Goal: Consume media (video, audio)

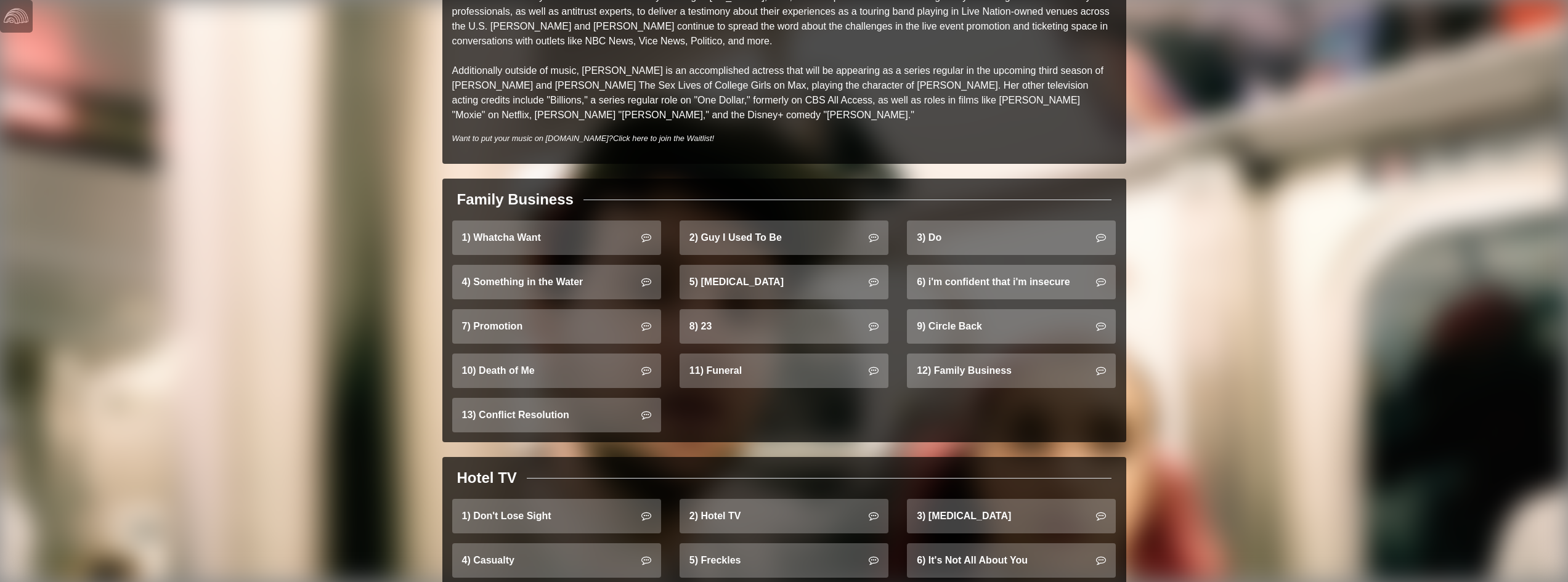
scroll to position [924, 0]
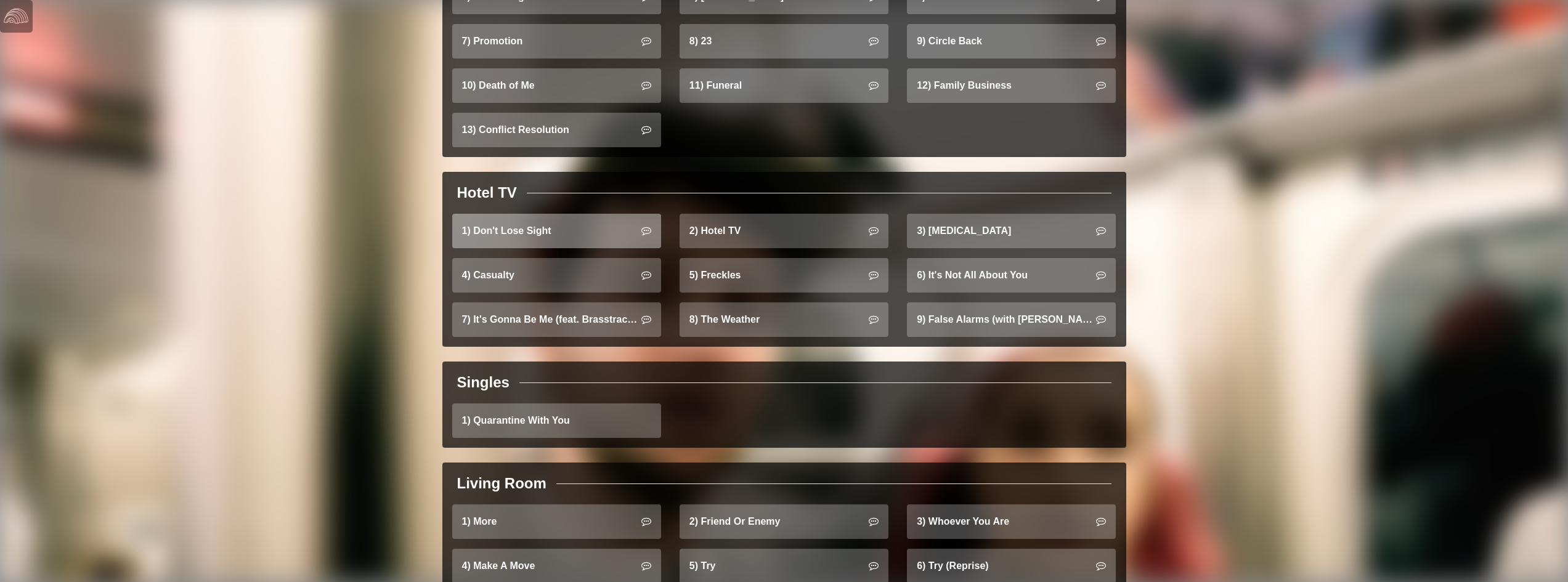
click at [560, 226] on link "1) Don't Lose Sight" at bounding box center [556, 231] width 209 height 35
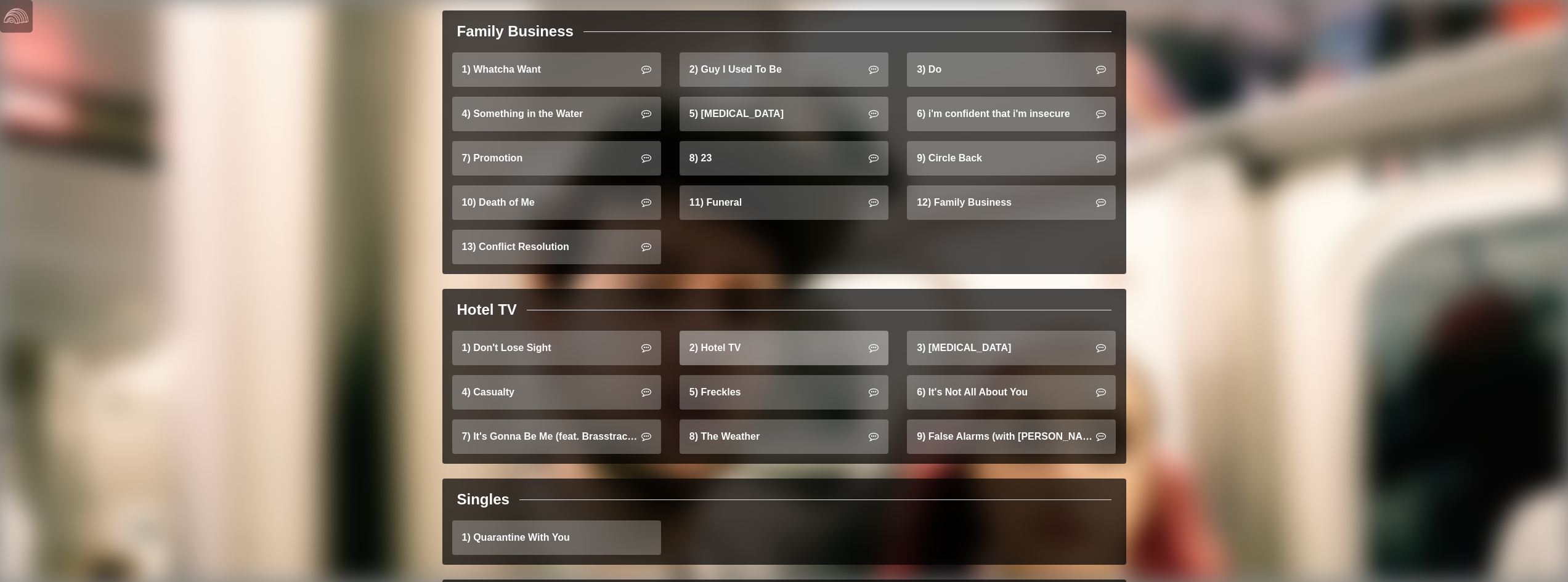
scroll to position [802, 0]
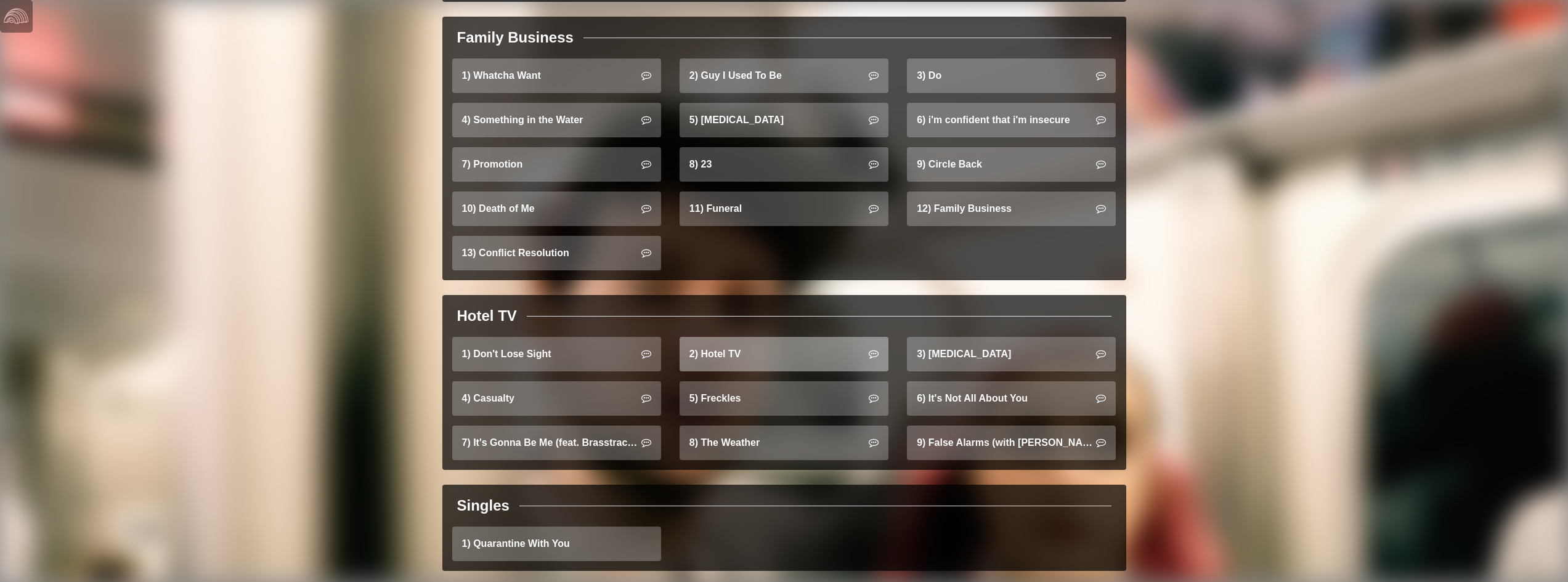
click at [738, 337] on link "2) Hotel TV" at bounding box center [783, 354] width 209 height 35
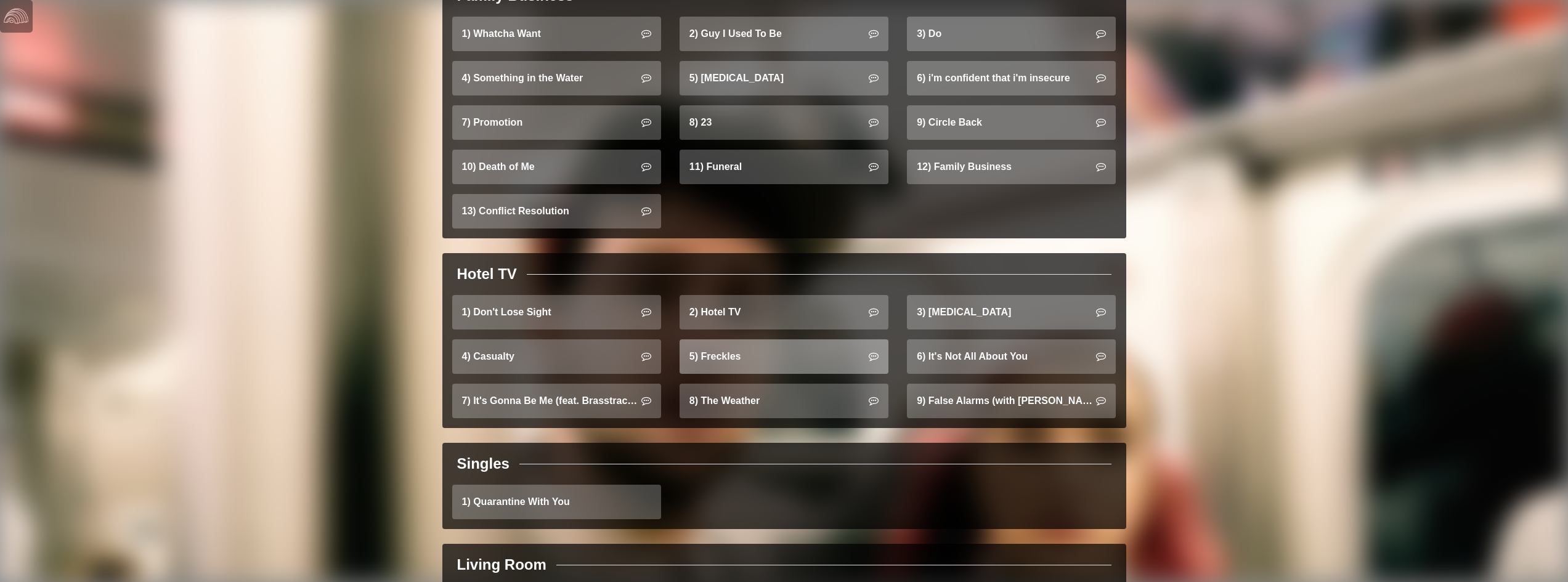
scroll to position [863, 0]
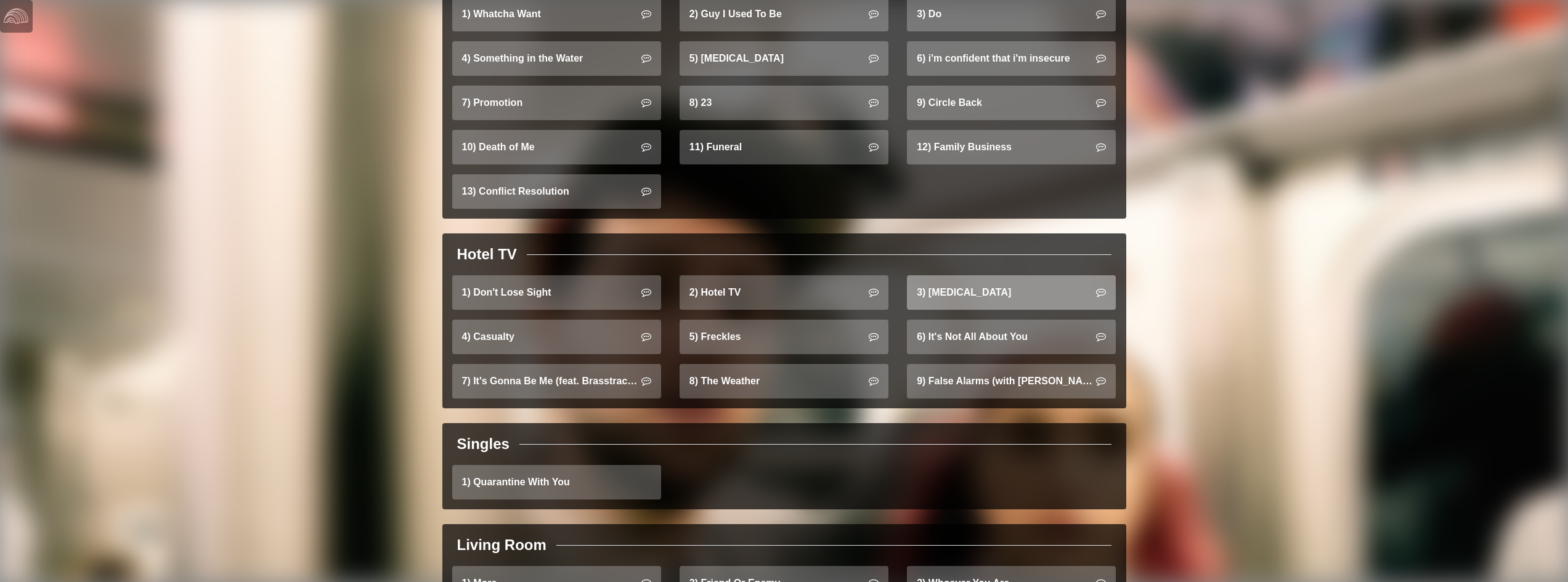
click at [942, 275] on link "3) [MEDICAL_DATA]" at bounding box center [1011, 292] width 209 height 35
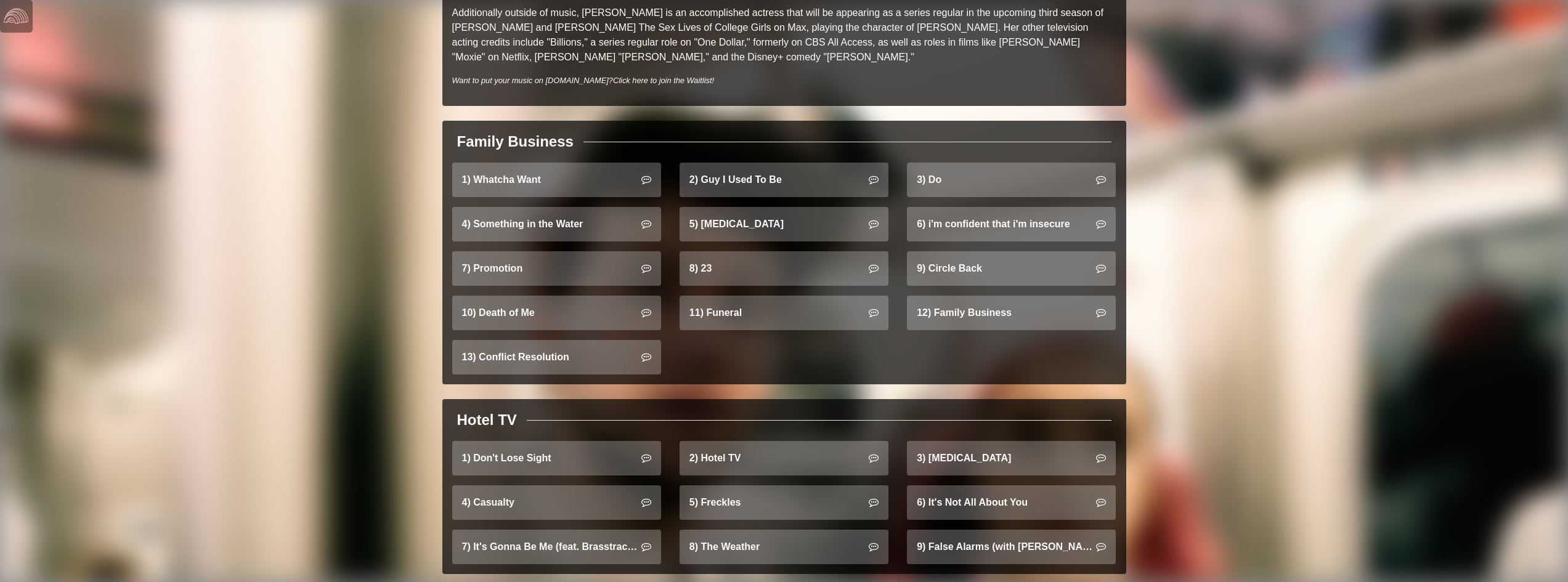
scroll to position [740, 0]
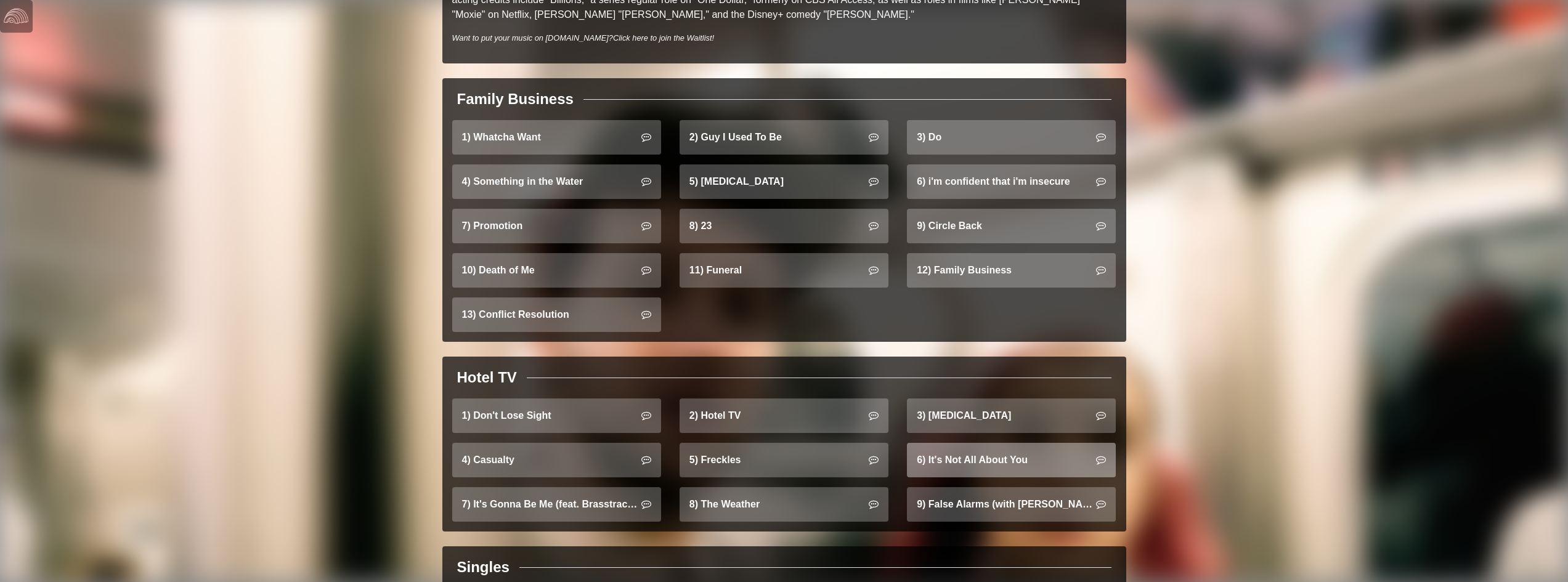
click at [1007, 443] on link "6) It's Not All About You" at bounding box center [1011, 460] width 209 height 35
